Goal: Find contact information: Find contact information

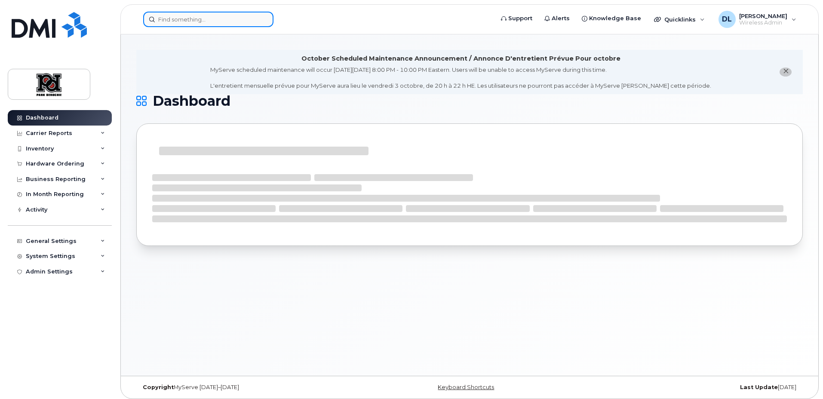
click at [230, 15] on input at bounding box center [208, 19] width 130 height 15
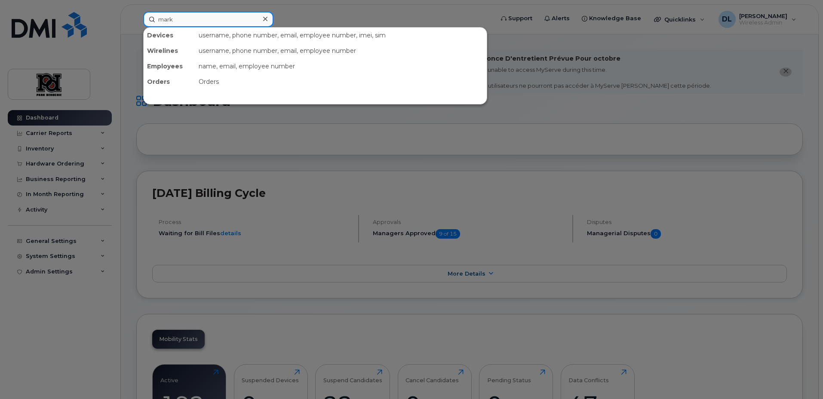
type input "mark"
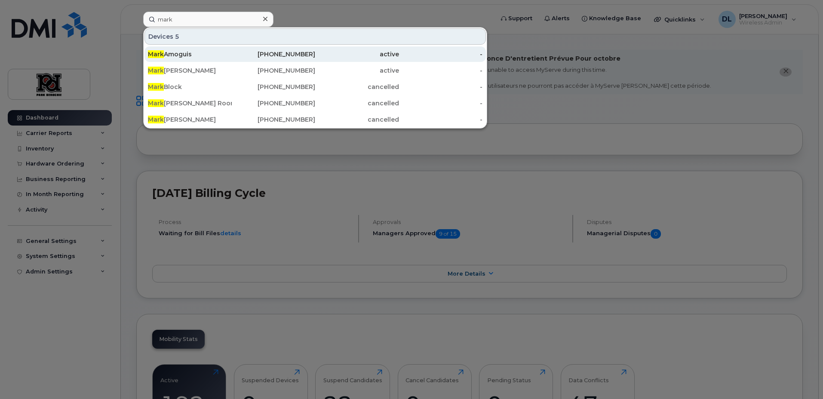
click at [193, 50] on div "[PERSON_NAME]" at bounding box center [190, 54] width 84 height 9
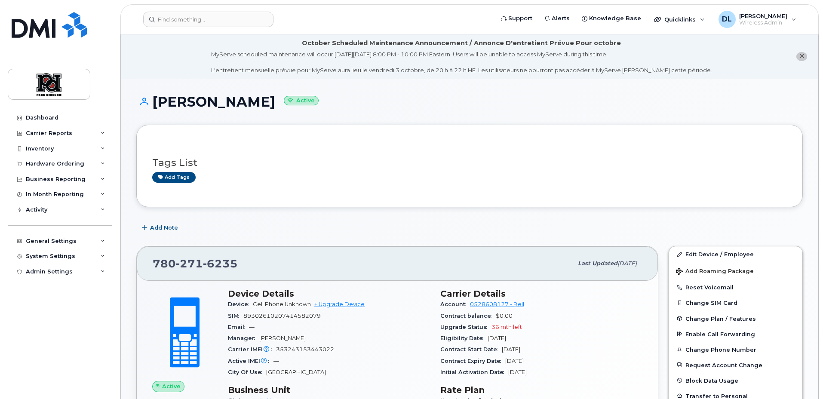
click at [196, 268] on span "271" at bounding box center [189, 263] width 27 height 13
copy span "780 271 6235"
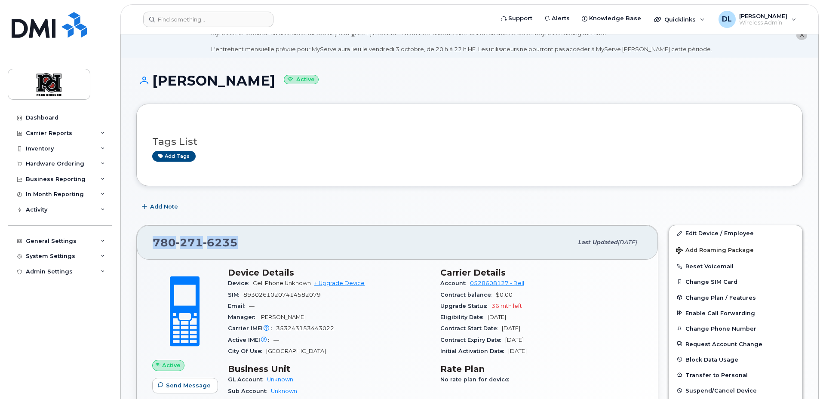
scroll to position [64, 0]
